Goal: Task Accomplishment & Management: Complete application form

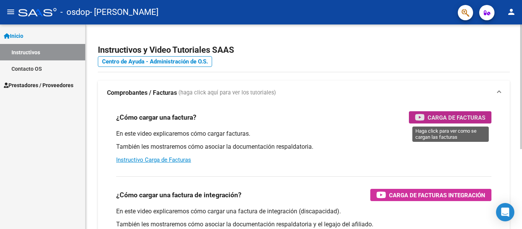
click at [453, 116] on span "Carga de Facturas" at bounding box center [456, 118] width 58 height 10
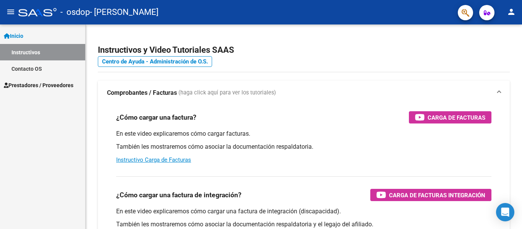
click at [332, 56] on h2 "Instructivos y Video Tutoriales SAAS" at bounding box center [304, 50] width 412 height 15
click at [60, 85] on span "Prestadores / Proveedores" at bounding box center [39, 85] width 70 height 8
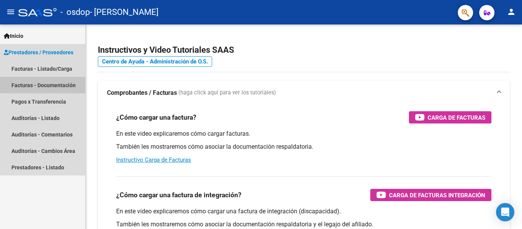
click at [52, 84] on link "Facturas - Documentación" at bounding box center [42, 85] width 85 height 16
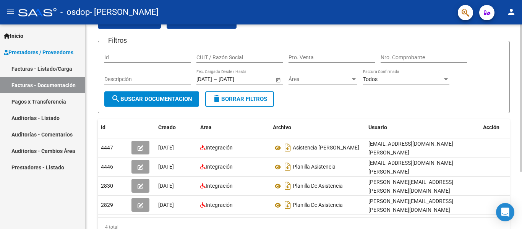
scroll to position [42, 0]
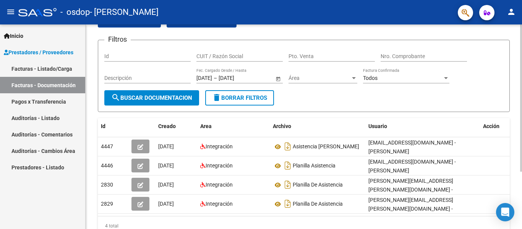
click at [521, 163] on div at bounding box center [521, 131] width 2 height 147
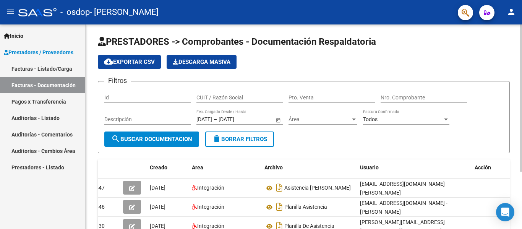
scroll to position [0, 0]
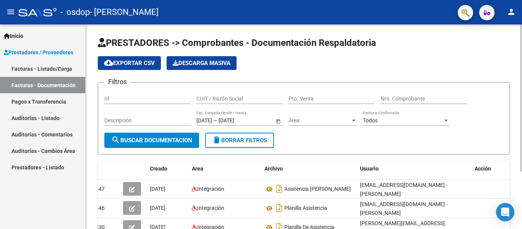
click at [521, 23] on div "menu - osdop - SCHWEDA SILVIA LORENA person Inicio Instructivos Contacto OS Pre…" at bounding box center [261, 114] width 522 height 229
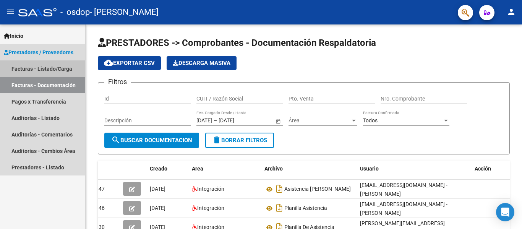
click at [52, 64] on link "Facturas - Listado/Carga" at bounding box center [42, 68] width 85 height 16
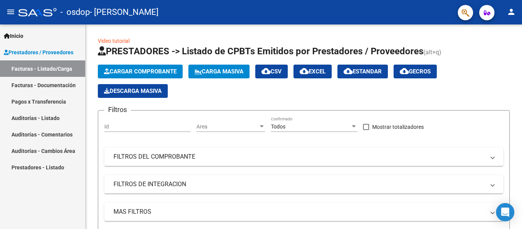
click at [39, 82] on link "Facturas - Documentación" at bounding box center [42, 85] width 85 height 16
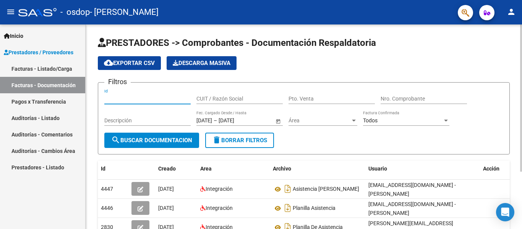
click at [144, 98] on input "Id" at bounding box center [147, 98] width 86 height 6
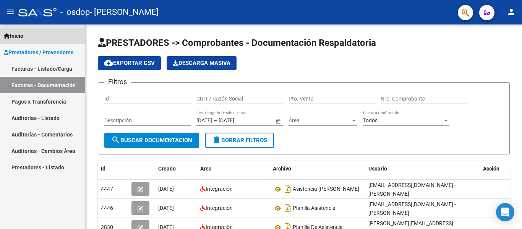
click at [23, 33] on span "Inicio" at bounding box center [13, 36] width 19 height 8
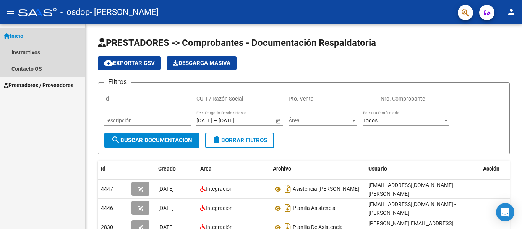
click at [23, 33] on span "Inicio" at bounding box center [13, 36] width 19 height 8
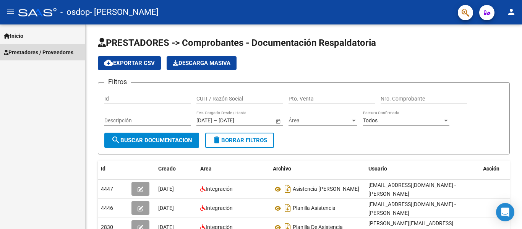
click at [34, 50] on span "Prestadores / Proveedores" at bounding box center [39, 52] width 70 height 8
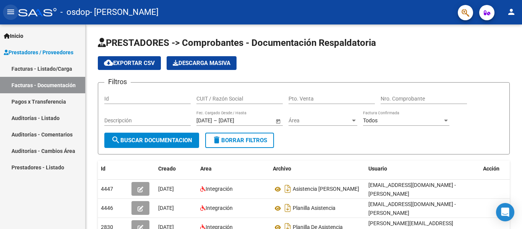
click at [6, 9] on mat-icon "menu" at bounding box center [10, 11] width 9 height 9
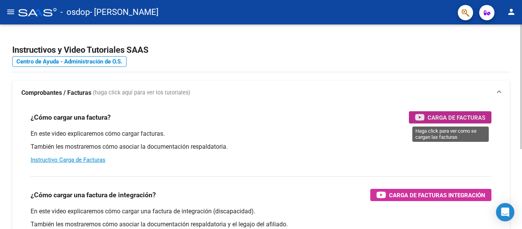
click at [445, 114] on span "Carga de Facturas" at bounding box center [456, 118] width 58 height 10
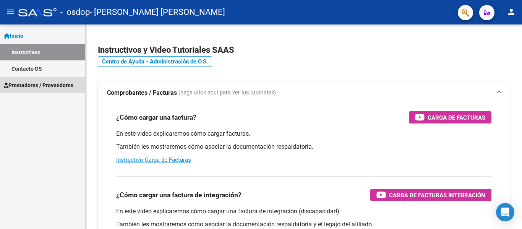
click at [50, 81] on span "Prestadores / Proveedores" at bounding box center [39, 85] width 70 height 8
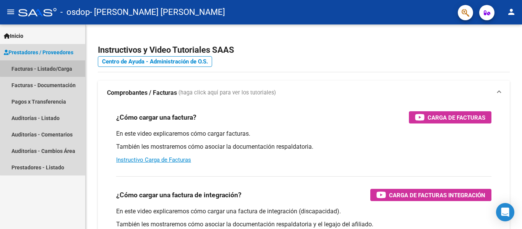
click at [49, 68] on link "Facturas - Listado/Carga" at bounding box center [42, 68] width 85 height 16
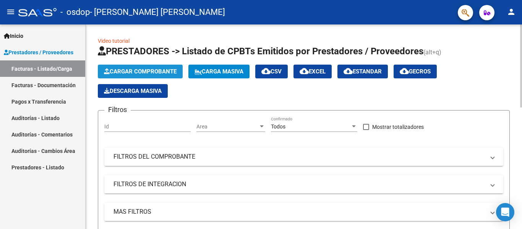
click at [132, 69] on span "Cargar Comprobante" at bounding box center [140, 71] width 73 height 7
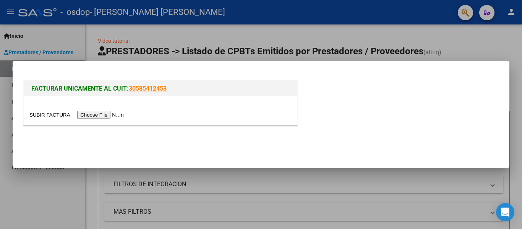
click at [121, 114] on input "file" at bounding box center [77, 115] width 97 height 8
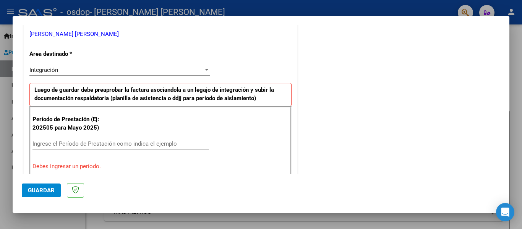
scroll to position [158, 0]
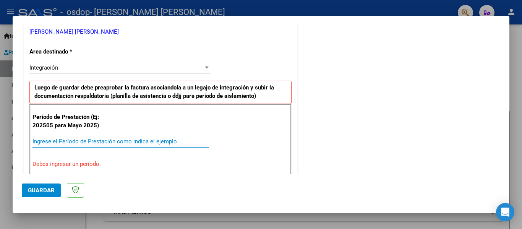
click at [158, 142] on input "Ingrese el Período de Prestación como indica el ejemplo" at bounding box center [120, 141] width 176 height 7
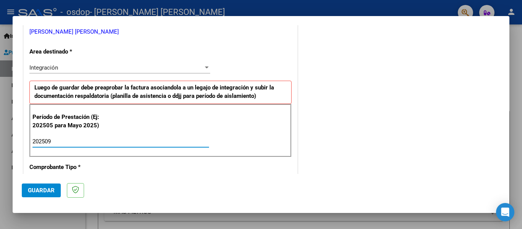
type input "202509"
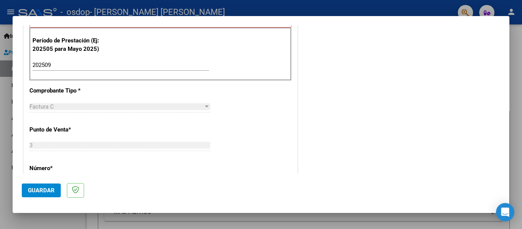
scroll to position [249, 0]
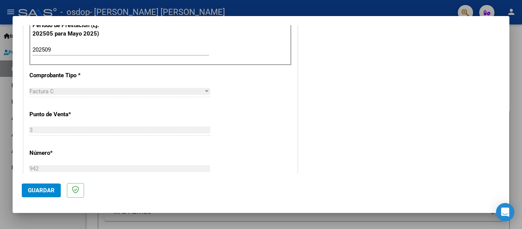
click at [205, 92] on div at bounding box center [207, 91] width 4 height 2
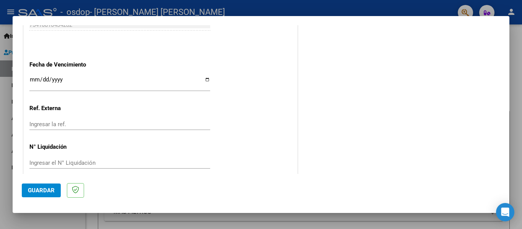
scroll to position [524, 0]
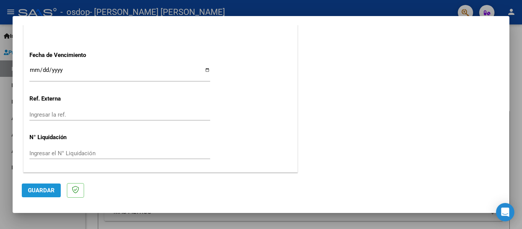
click at [49, 190] on span "Guardar" at bounding box center [41, 190] width 27 height 7
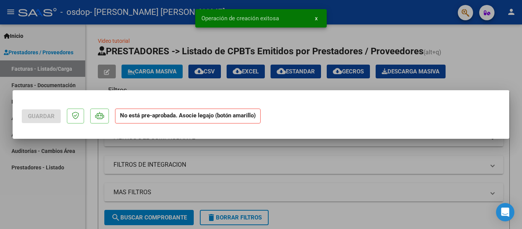
scroll to position [0, 0]
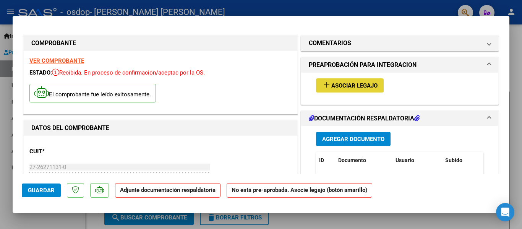
click at [339, 84] on span "Asociar Legajo" at bounding box center [354, 85] width 46 height 7
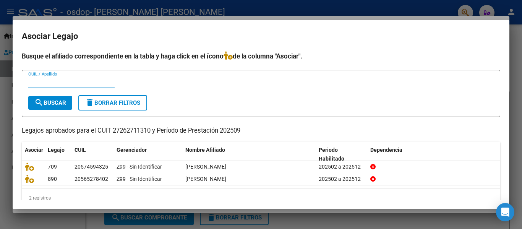
click at [84, 82] on input "CUIL / Apellido" at bounding box center [71, 82] width 86 height 7
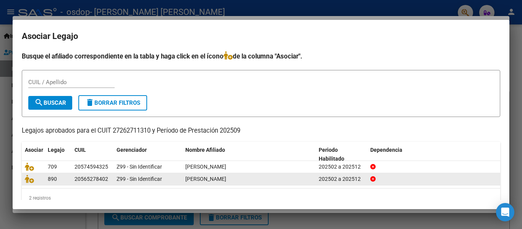
click at [45, 180] on datatable-body-cell "890" at bounding box center [58, 179] width 27 height 12
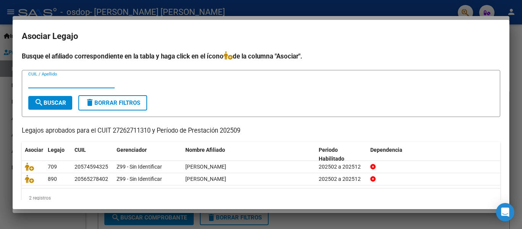
click at [66, 80] on input "CUIL / Apellido" at bounding box center [71, 82] width 86 height 7
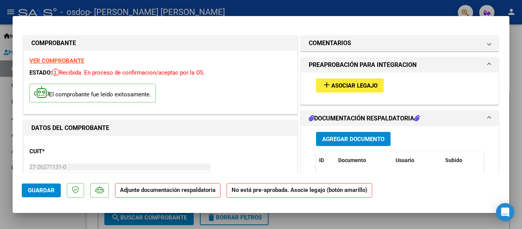
click at [487, 117] on span at bounding box center [488, 118] width 3 height 9
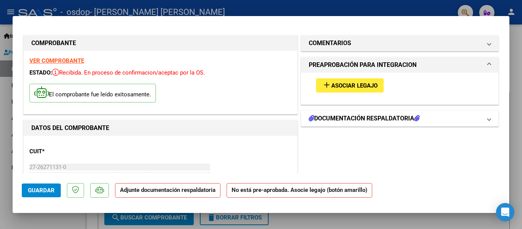
click at [417, 119] on icon at bounding box center [416, 118] width 5 height 6
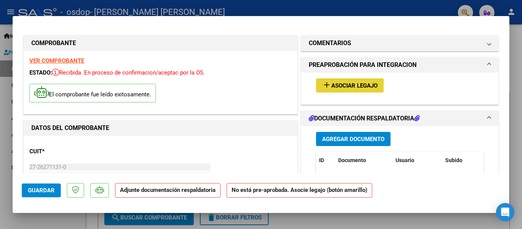
click at [366, 83] on span "Asociar Legajo" at bounding box center [354, 85] width 46 height 7
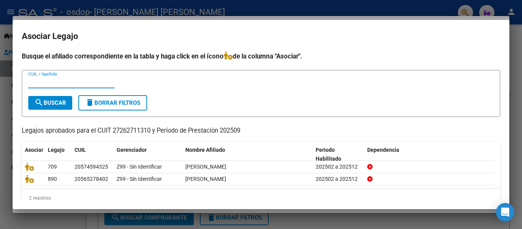
click at [77, 84] on input "CUIL / Apellido" at bounding box center [71, 82] width 86 height 7
type input "[PERSON_NAME]"
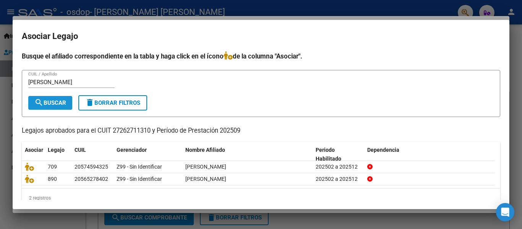
click at [53, 105] on span "search Buscar" at bounding box center [50, 102] width 32 height 7
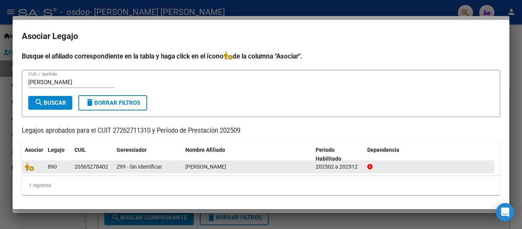
click at [44, 167] on datatable-body-cell at bounding box center [33, 167] width 23 height 12
click at [30, 167] on icon at bounding box center [29, 166] width 9 height 8
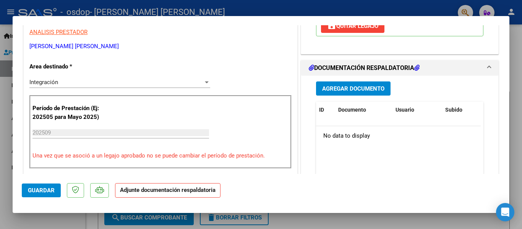
scroll to position [178, 0]
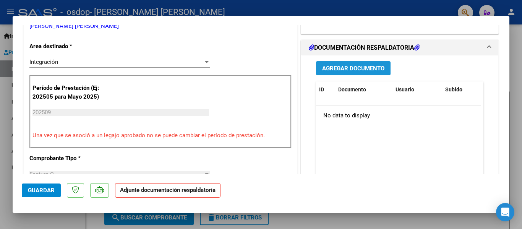
click at [343, 67] on span "Agregar Documento" at bounding box center [353, 68] width 62 height 7
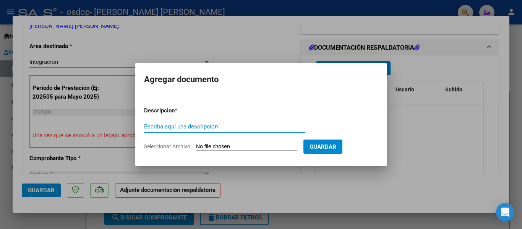
click at [256, 126] on input "Escriba aquí una descripcion" at bounding box center [224, 126] width 161 height 7
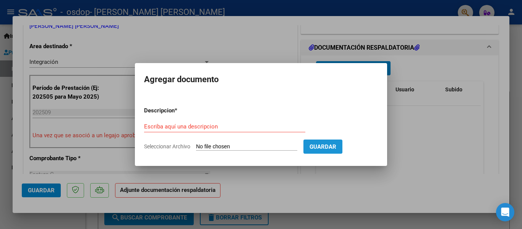
click at [333, 144] on span "Guardar" at bounding box center [322, 146] width 27 height 7
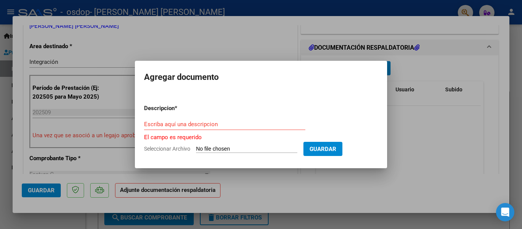
click at [287, 148] on input "Seleccionar Archivo" at bounding box center [246, 149] width 101 height 7
type input "C:\fakepath\ASIST [DATE] [PERSON_NAME].pdf"
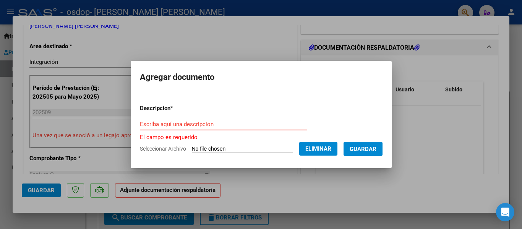
click at [233, 126] on input "Escriba aquí una descripcion" at bounding box center [223, 124] width 167 height 7
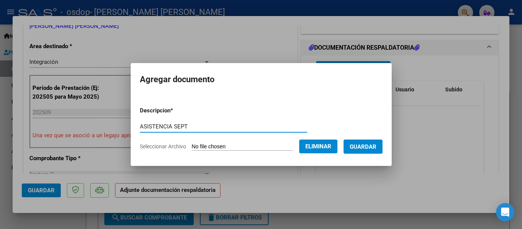
type input "ASISTENCIA SEPT"
click at [367, 143] on span "Guardar" at bounding box center [362, 146] width 27 height 7
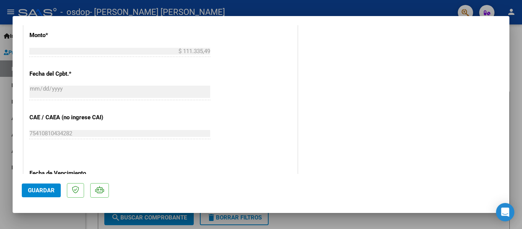
scroll to position [417, 0]
click at [40, 195] on button "Guardar" at bounding box center [41, 190] width 39 height 14
click at [44, 189] on span "Guardar" at bounding box center [41, 190] width 27 height 7
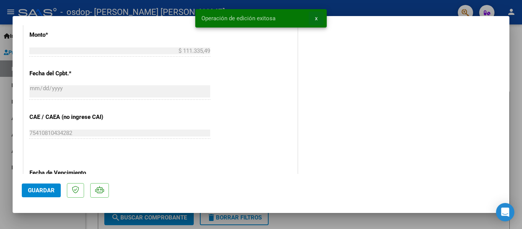
click at [315, 18] on span "x" at bounding box center [316, 18] width 3 height 7
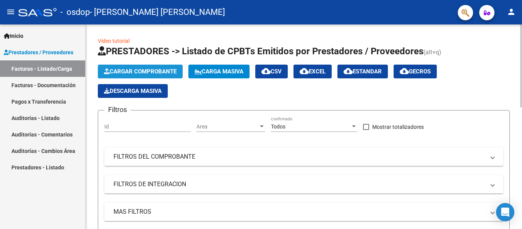
click at [158, 67] on button "Cargar Comprobante" at bounding box center [140, 72] width 85 height 14
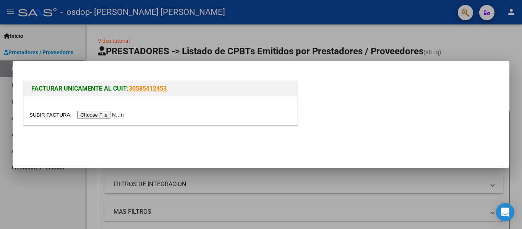
click at [119, 114] on input "file" at bounding box center [77, 115] width 97 height 8
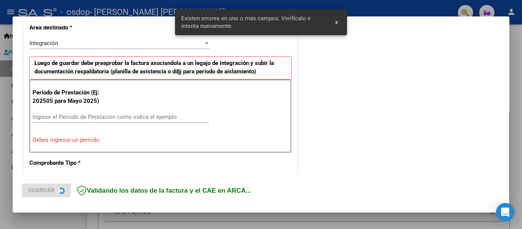
scroll to position [192, 0]
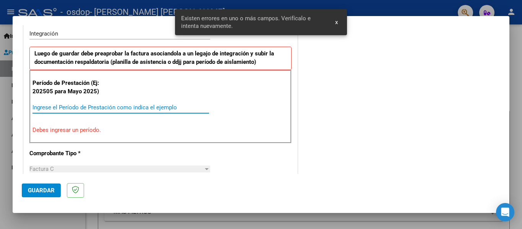
click at [147, 104] on input "Ingrese el Período de Prestación como indica el ejemplo" at bounding box center [120, 107] width 176 height 7
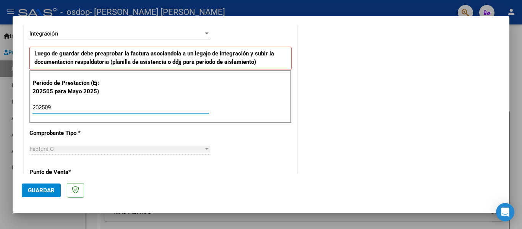
type input "202509"
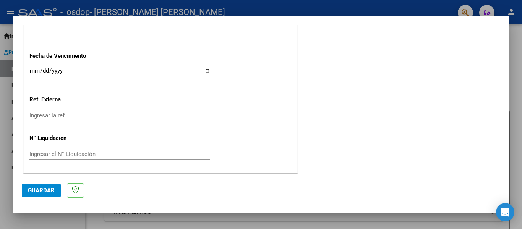
scroll to position [524, 0]
click at [48, 193] on span "Guardar" at bounding box center [41, 190] width 27 height 7
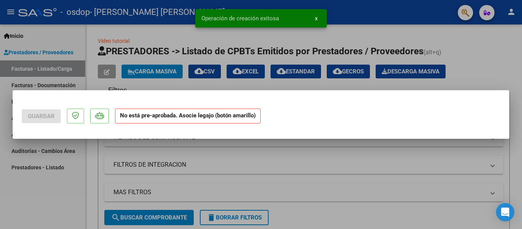
scroll to position [0, 0]
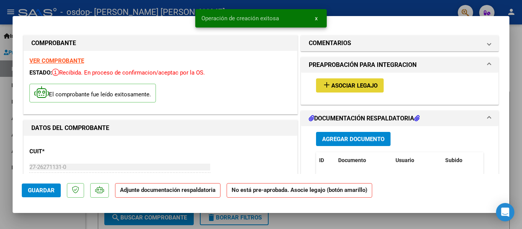
click at [334, 83] on span "Asociar Legajo" at bounding box center [354, 85] width 46 height 7
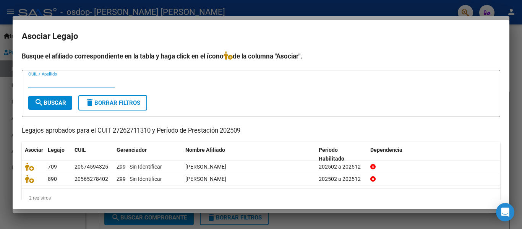
click at [92, 84] on input "CUIL / Apellido" at bounding box center [71, 82] width 86 height 7
type input "CESARI"
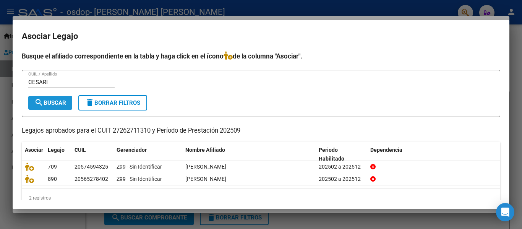
click at [63, 101] on span "search Buscar" at bounding box center [50, 102] width 32 height 7
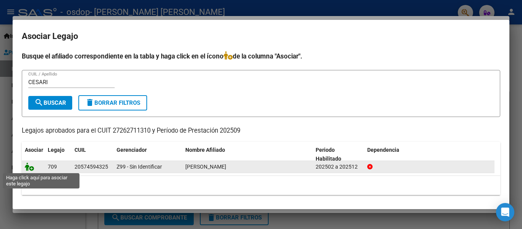
click at [32, 166] on icon at bounding box center [29, 166] width 9 height 8
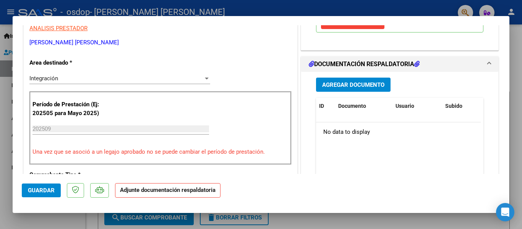
scroll to position [168, 0]
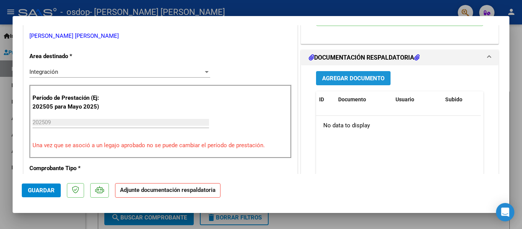
click at [371, 77] on span "Agregar Documento" at bounding box center [353, 78] width 62 height 7
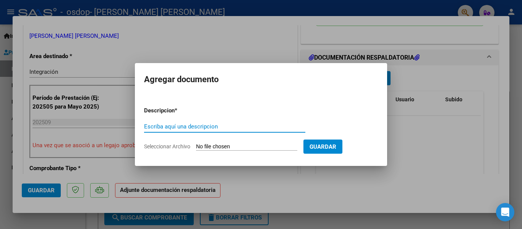
click at [234, 125] on input "Escriba aquí una descripcion" at bounding box center [224, 126] width 161 height 7
click at [256, 147] on input "Seleccionar Archivo" at bounding box center [246, 146] width 101 height 7
type input "C:\fakepath\ASIST CESARI SEPTIEM 2025.pdf"
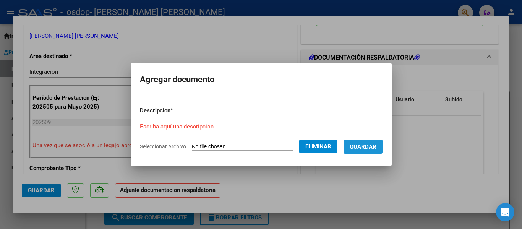
click at [361, 148] on span "Guardar" at bounding box center [362, 146] width 27 height 7
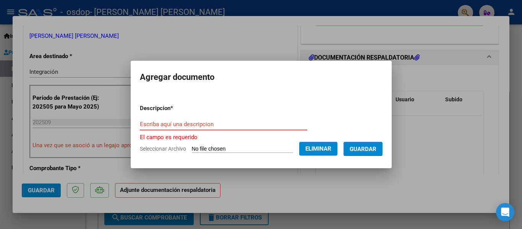
click at [258, 125] on input "Escriba aquí una descripcion" at bounding box center [223, 124] width 167 height 7
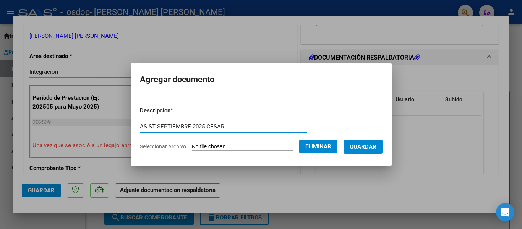
type input "ASIST SEPTIEMBRE 2025 CESARI"
click at [376, 144] on span "Guardar" at bounding box center [362, 146] width 27 height 7
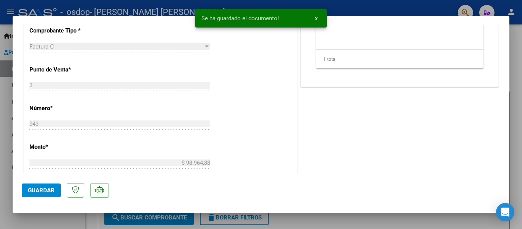
scroll to position [321, 0]
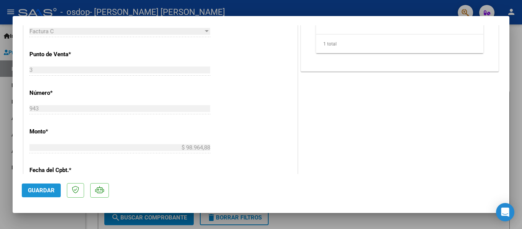
click at [53, 190] on span "Guardar" at bounding box center [41, 190] width 27 height 7
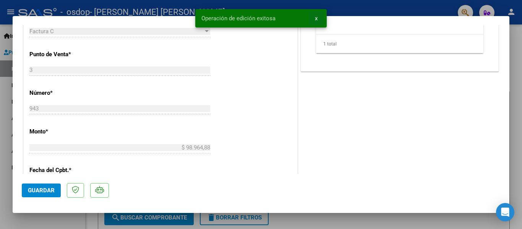
click at [315, 16] on span "x" at bounding box center [316, 18] width 3 height 7
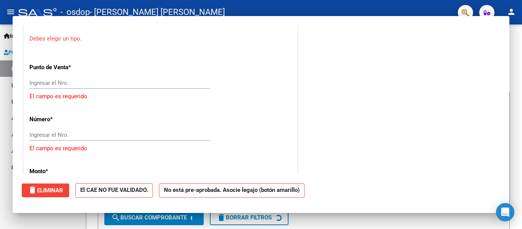
scroll to position [0, 0]
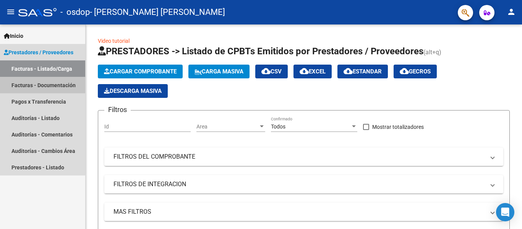
click at [37, 83] on link "Facturas - Documentación" at bounding box center [42, 85] width 85 height 16
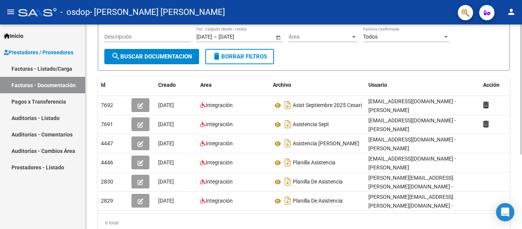
scroll to position [85, 0]
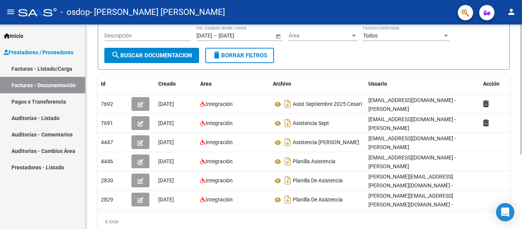
click at [521, 184] on div at bounding box center [521, 146] width 2 height 130
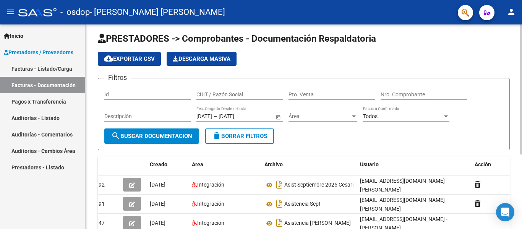
scroll to position [0, 0]
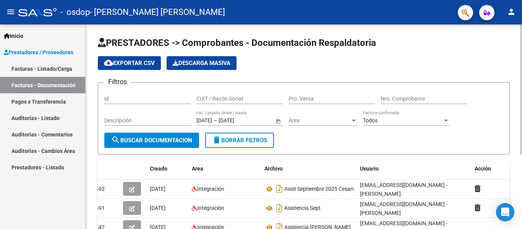
click at [516, 50] on div "PRESTADORES -> Comprobantes - Documentación Respaldatoria cloud_download Export…" at bounding box center [305, 182] width 438 height 316
